Goal: Information Seeking & Learning: Find specific page/section

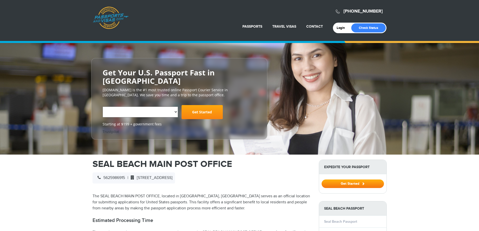
select select "**********"
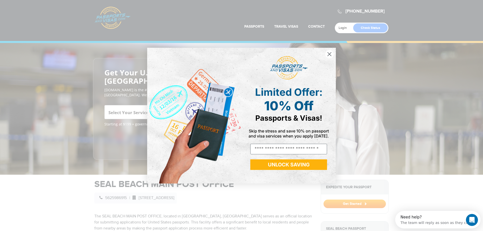
click at [328, 52] on circle "Close dialog" at bounding box center [329, 54] width 8 height 8
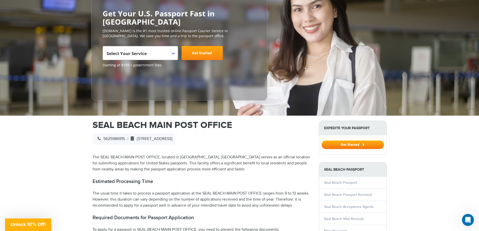
scroll to position [101, 0]
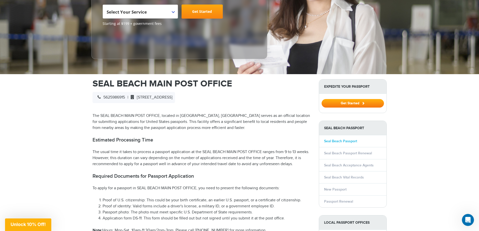
click at [345, 139] on link "Seal Beach Passport" at bounding box center [340, 141] width 33 height 4
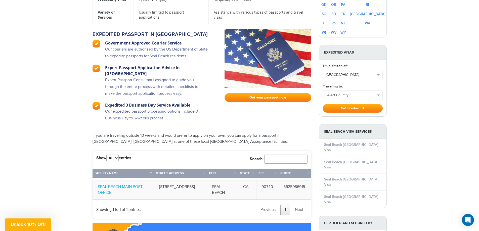
scroll to position [402, 0]
click at [123, 184] on link "SEAL BEACH MAIN POST OFFICE" at bounding box center [120, 189] width 45 height 11
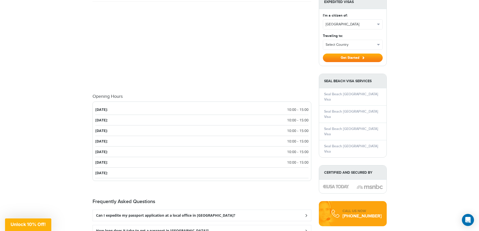
scroll to position [503, 0]
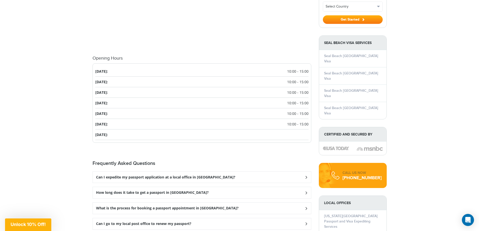
click at [217, 206] on h3 "What is the process for booking a passport appointment in [GEOGRAPHIC_DATA]?" at bounding box center [167, 208] width 143 height 4
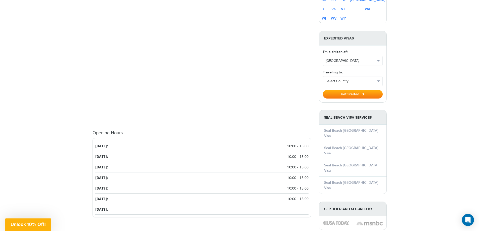
scroll to position [302, 0]
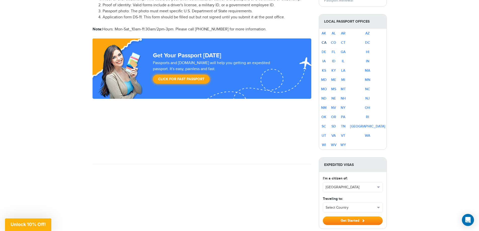
click at [326, 40] on link "CA" at bounding box center [324, 42] width 5 height 4
